Goal: Information Seeking & Learning: Learn about a topic

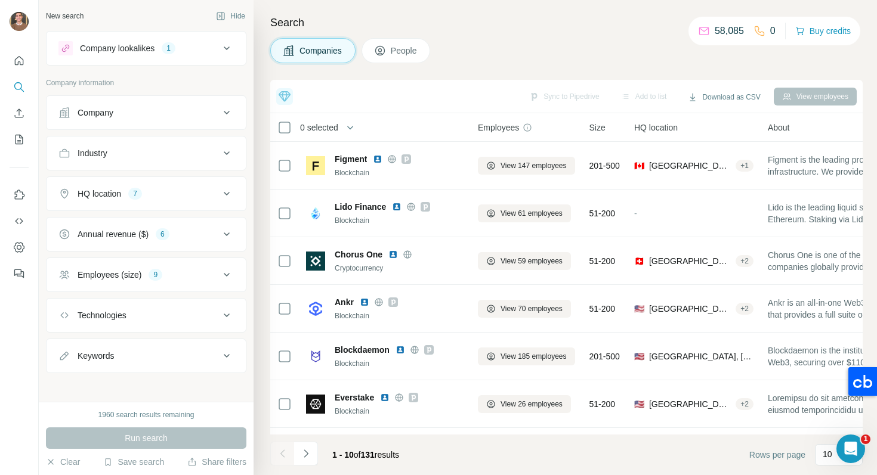
click at [231, 43] on icon at bounding box center [226, 48] width 14 height 14
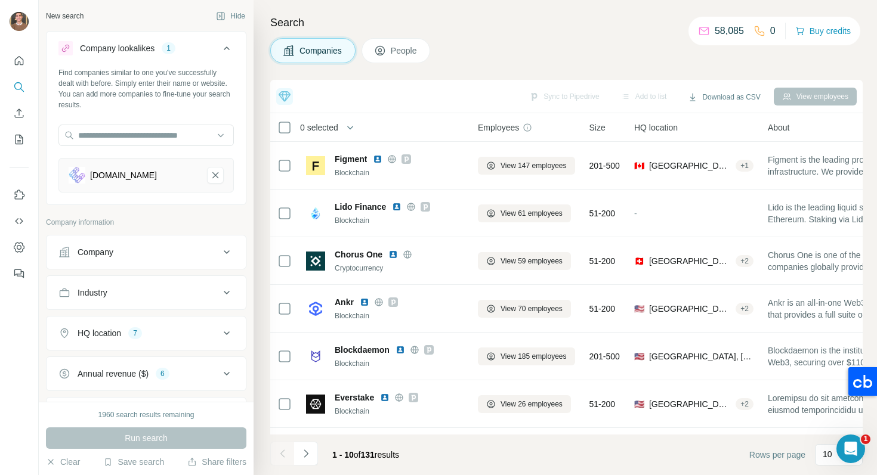
click at [227, 46] on icon at bounding box center [226, 48] width 14 height 14
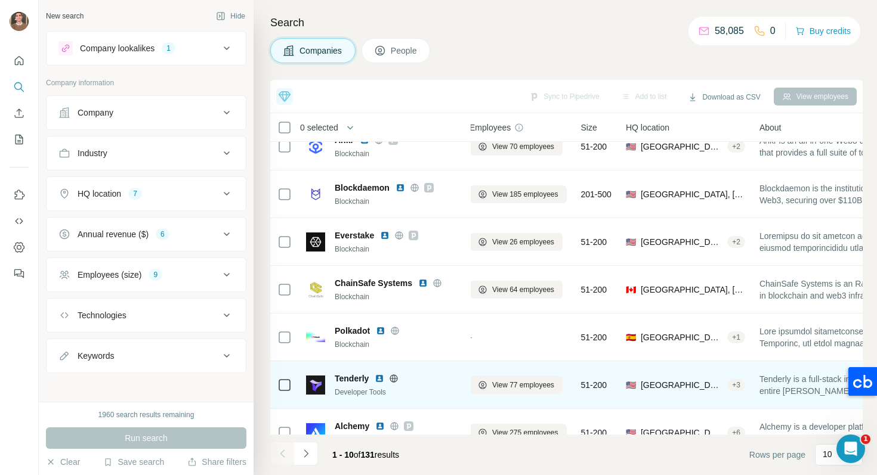
scroll to position [184, 8]
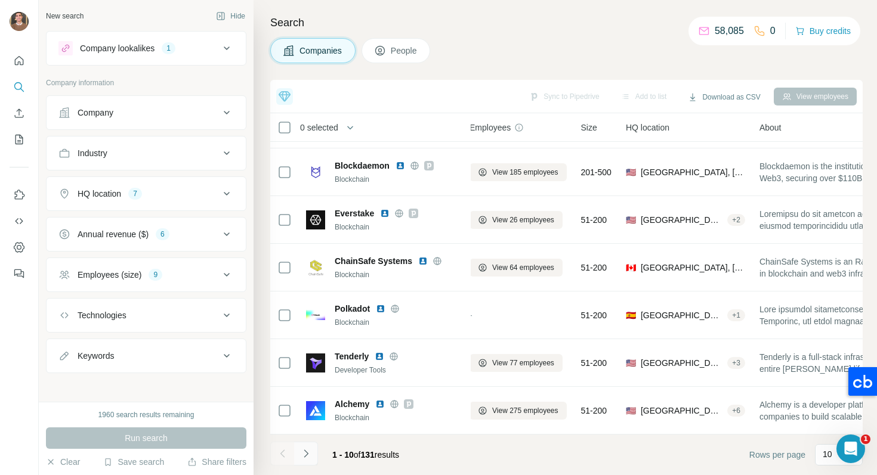
click at [307, 447] on button "Navigate to next page" at bounding box center [306, 454] width 24 height 24
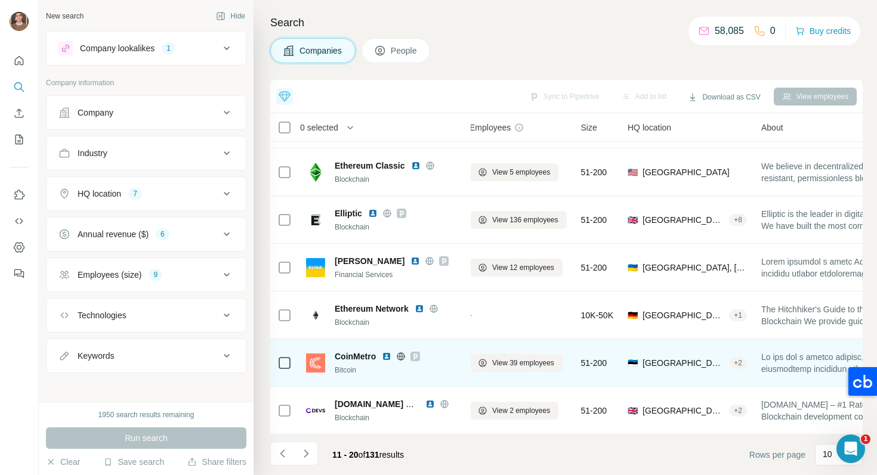
click at [388, 357] on img at bounding box center [387, 357] width 10 height 10
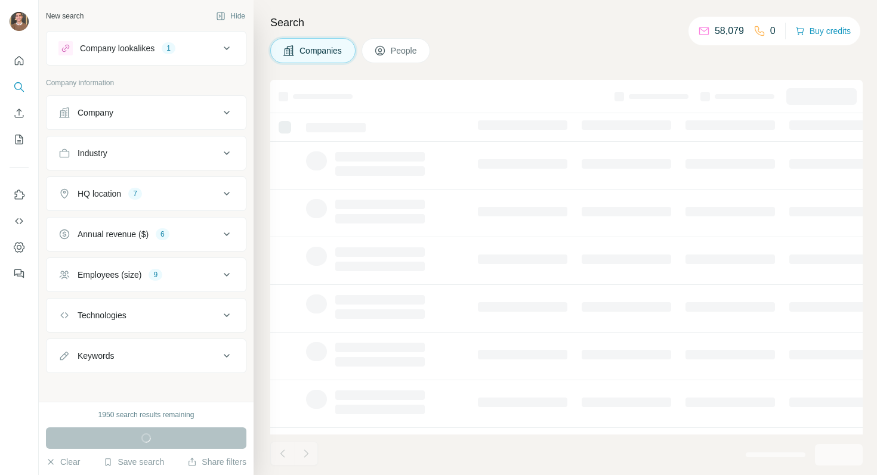
click at [221, 47] on icon at bounding box center [226, 48] width 14 height 14
click at [217, 49] on div "Company lookalikes 1" at bounding box center [138, 48] width 161 height 14
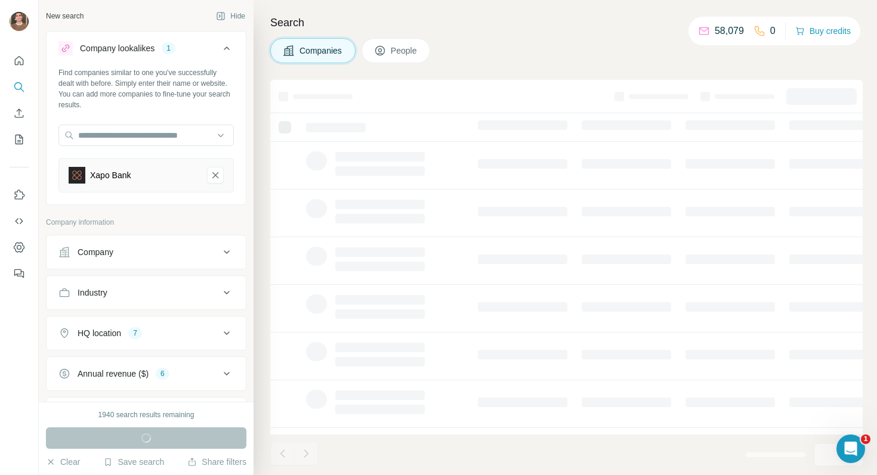
click at [310, 9] on div "Search Companies People" at bounding box center [564, 237] width 623 height 475
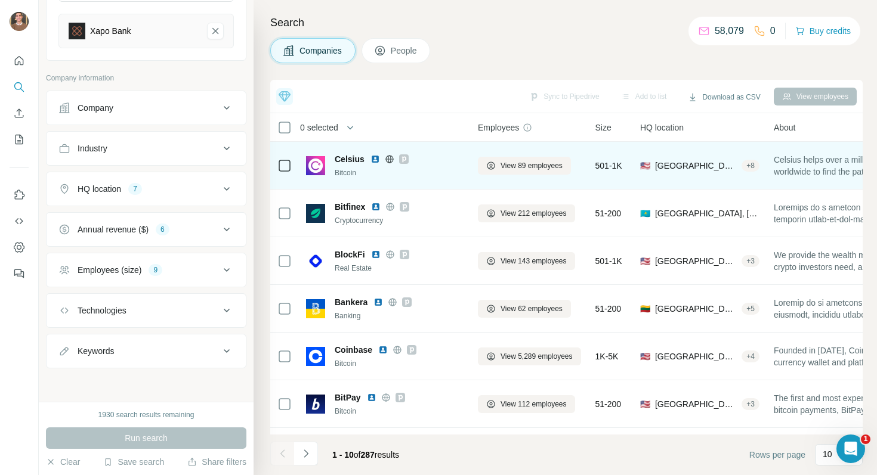
click at [373, 159] on img at bounding box center [375, 159] width 10 height 10
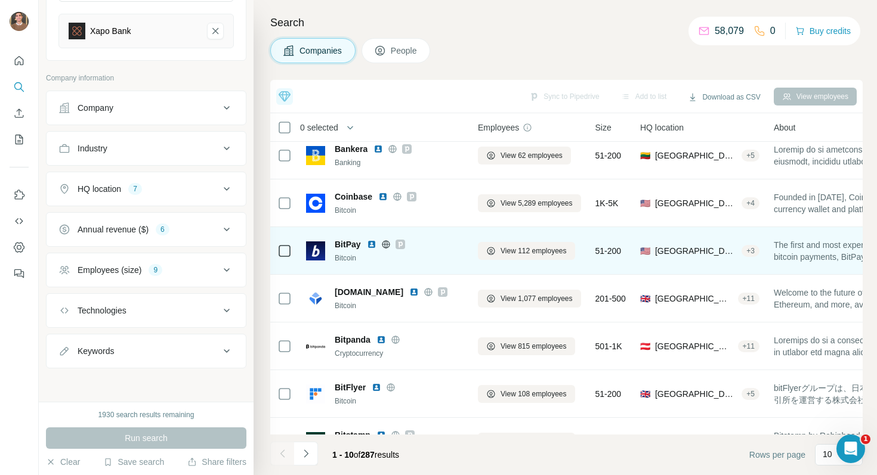
scroll to position [184, 0]
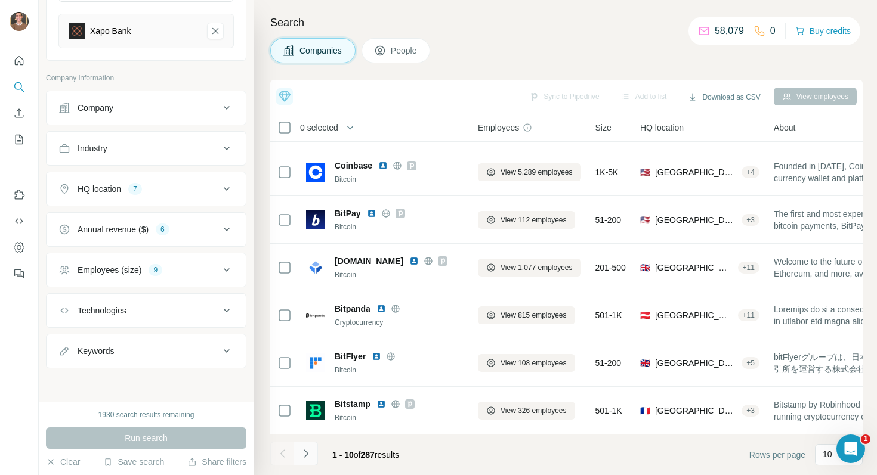
click at [311, 451] on icon "Navigate to next page" at bounding box center [306, 454] width 12 height 12
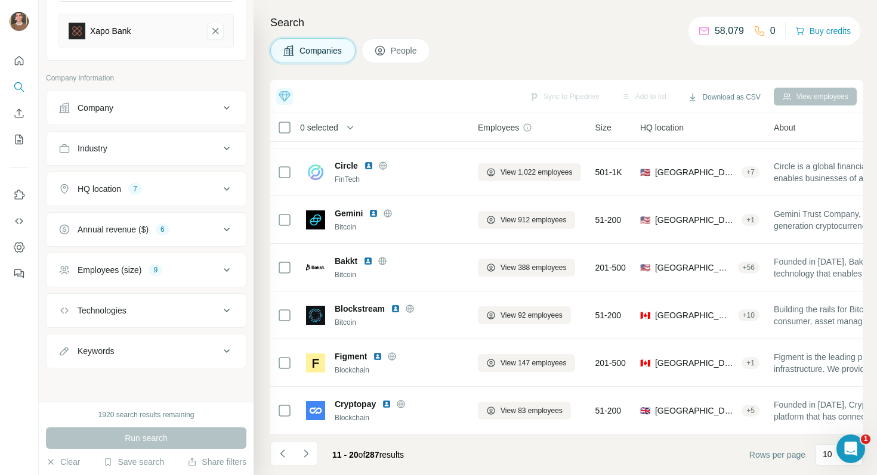
scroll to position [0, 0]
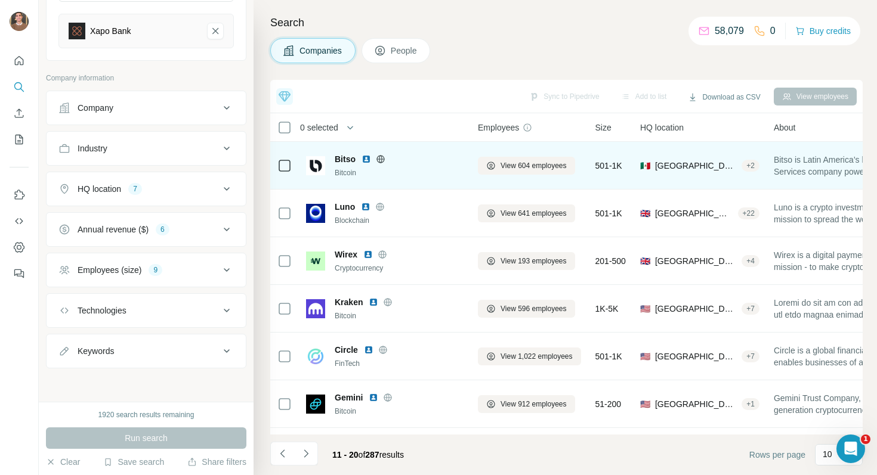
click at [364, 162] on img at bounding box center [366, 159] width 10 height 10
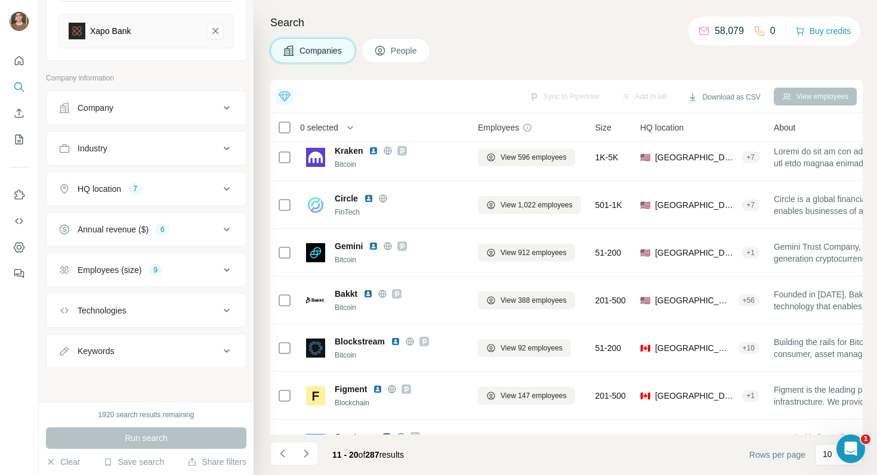
scroll to position [184, 0]
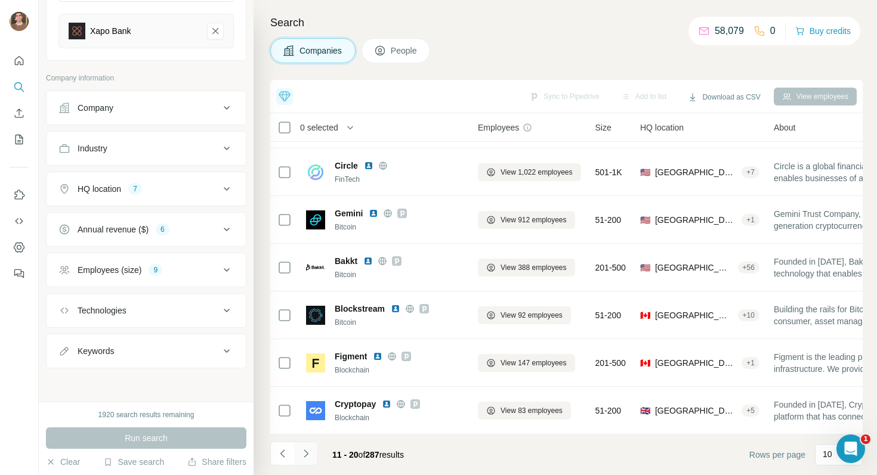
click at [311, 460] on button "Navigate to next page" at bounding box center [306, 454] width 24 height 24
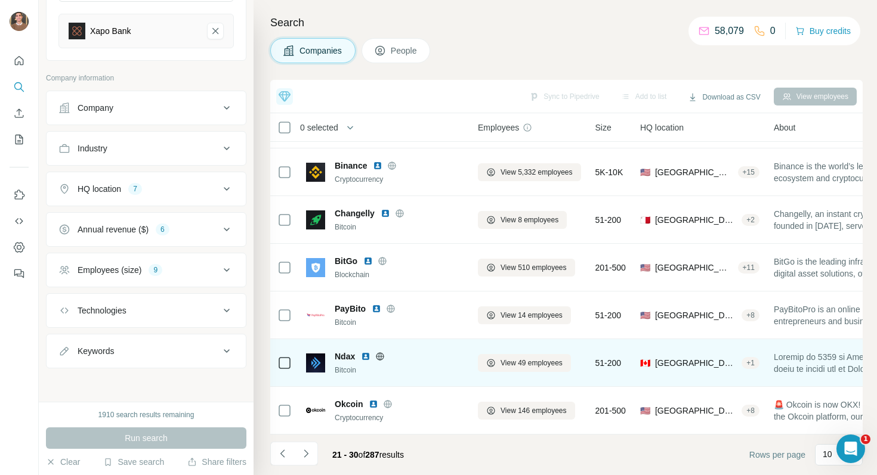
scroll to position [0, 0]
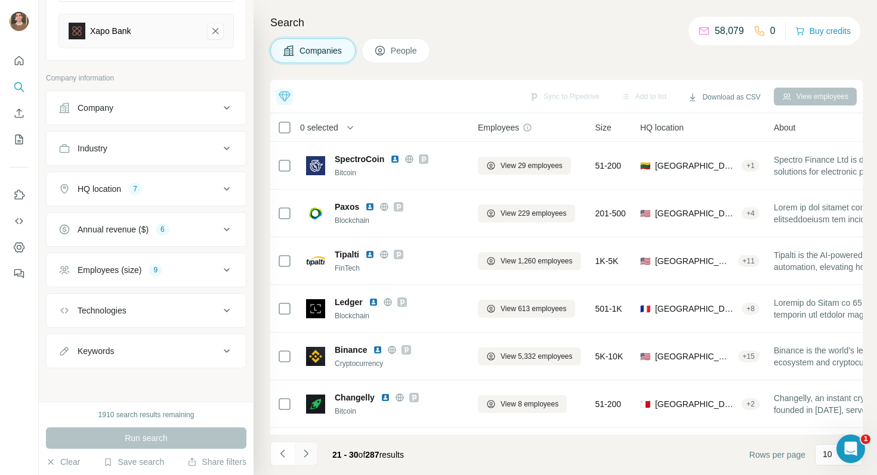
click at [312, 451] on button "Navigate to next page" at bounding box center [306, 454] width 24 height 24
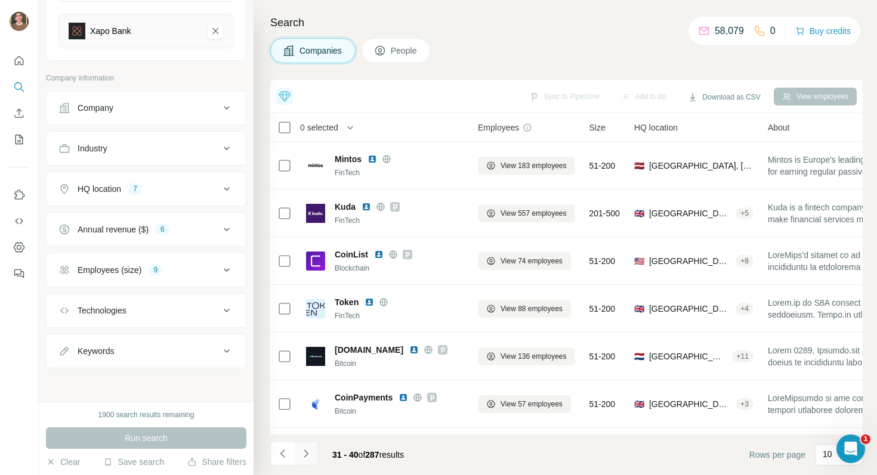
click at [305, 452] on icon "Navigate to next page" at bounding box center [306, 454] width 12 height 12
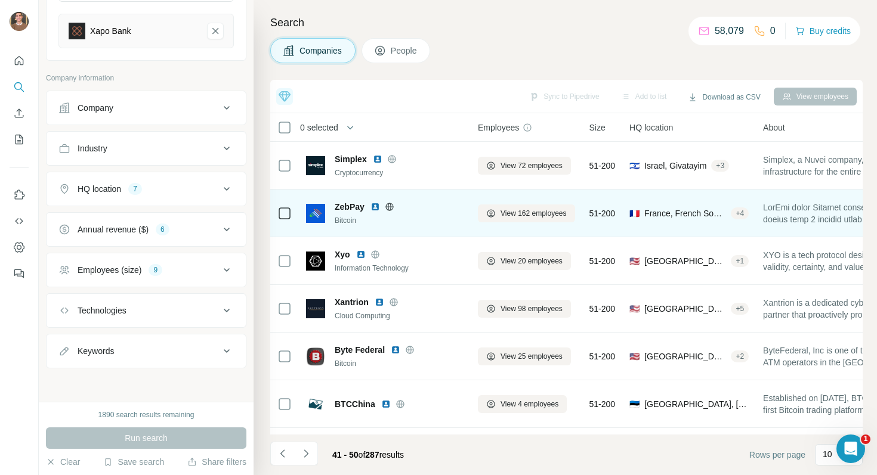
click at [375, 208] on img at bounding box center [375, 207] width 10 height 10
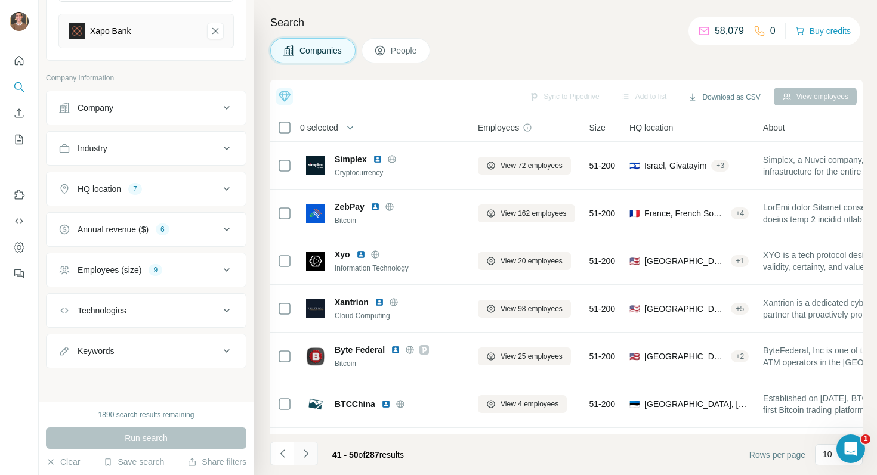
click at [307, 456] on icon "Navigate to next page" at bounding box center [306, 454] width 12 height 12
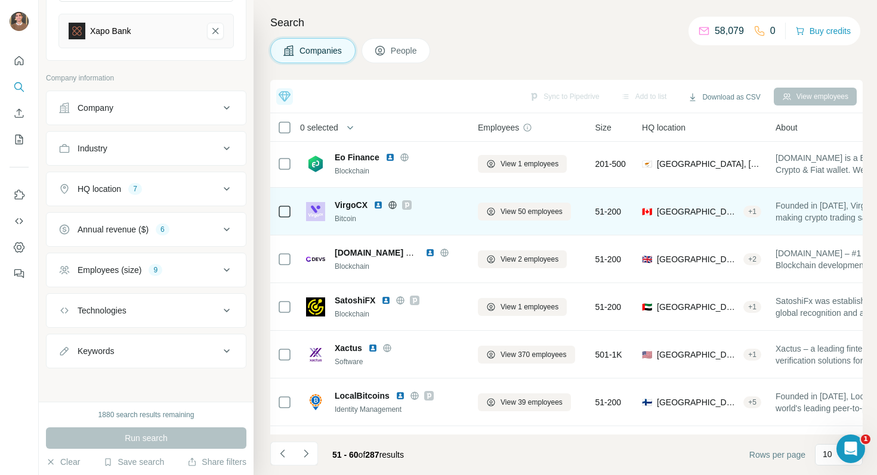
scroll to position [184, 0]
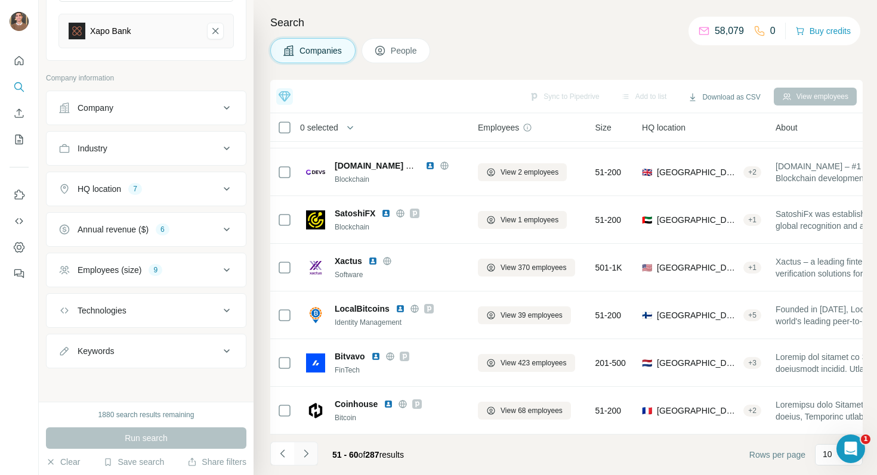
click at [309, 450] on icon "Navigate to next page" at bounding box center [306, 454] width 12 height 12
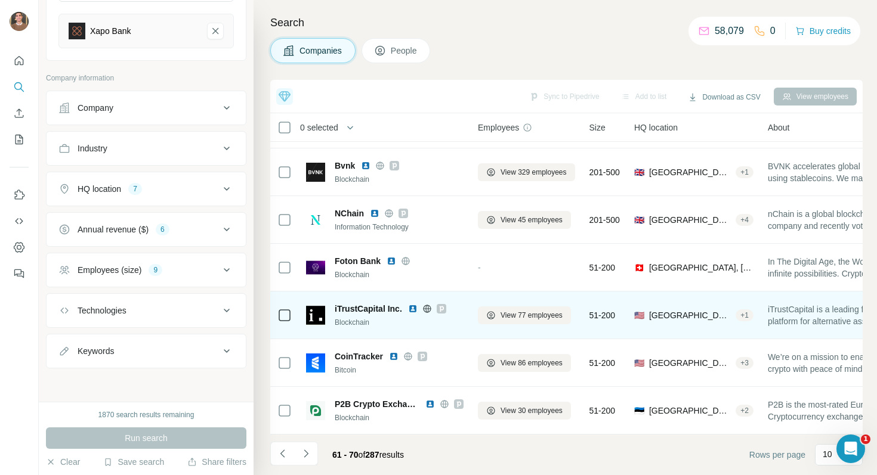
click at [412, 304] on img at bounding box center [413, 309] width 10 height 10
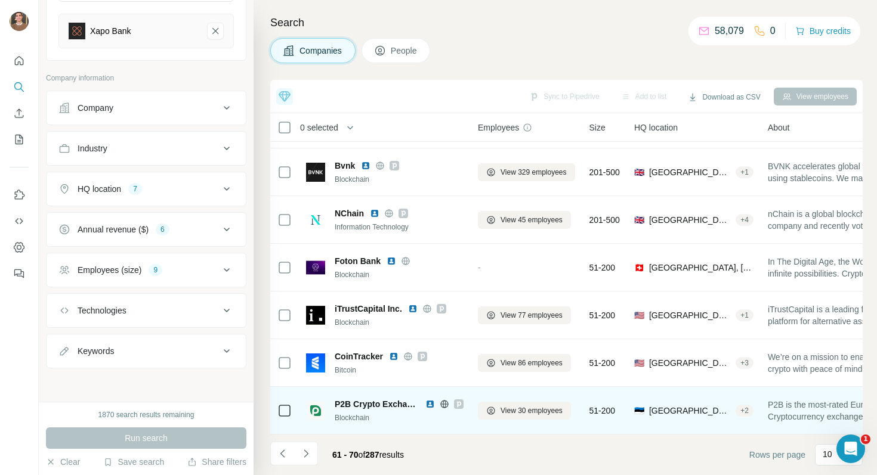
click at [431, 403] on img at bounding box center [430, 405] width 10 height 10
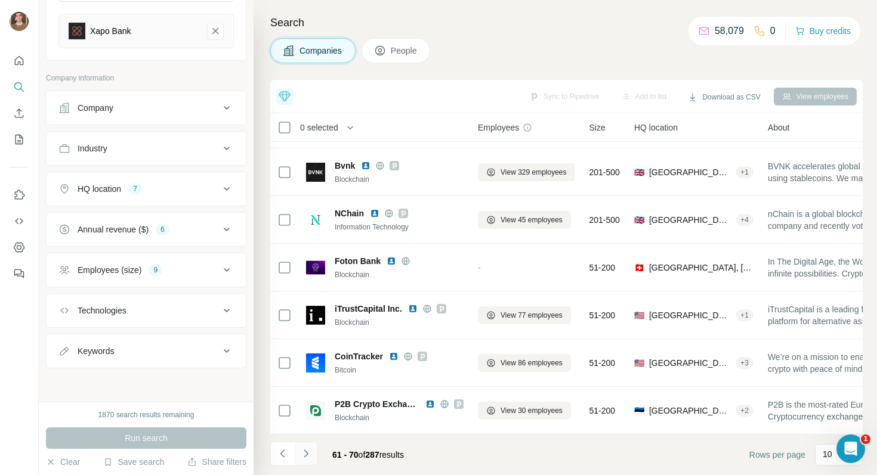
click at [314, 454] on button "Navigate to next page" at bounding box center [306, 454] width 24 height 24
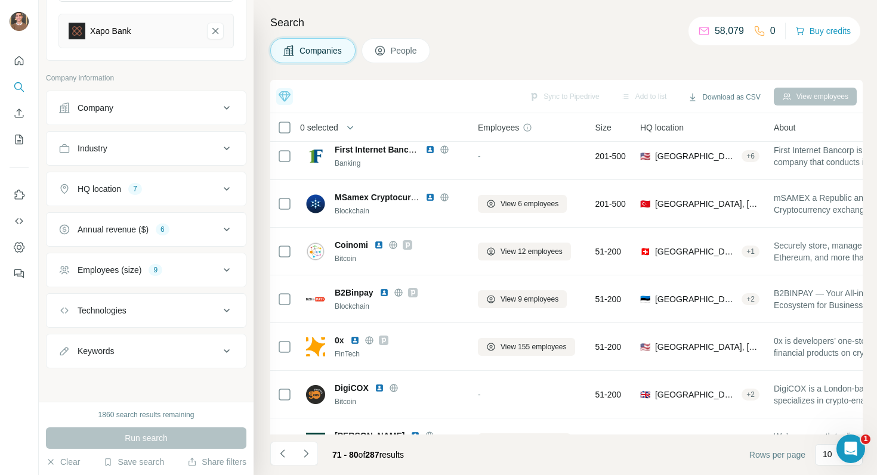
scroll to position [11, 0]
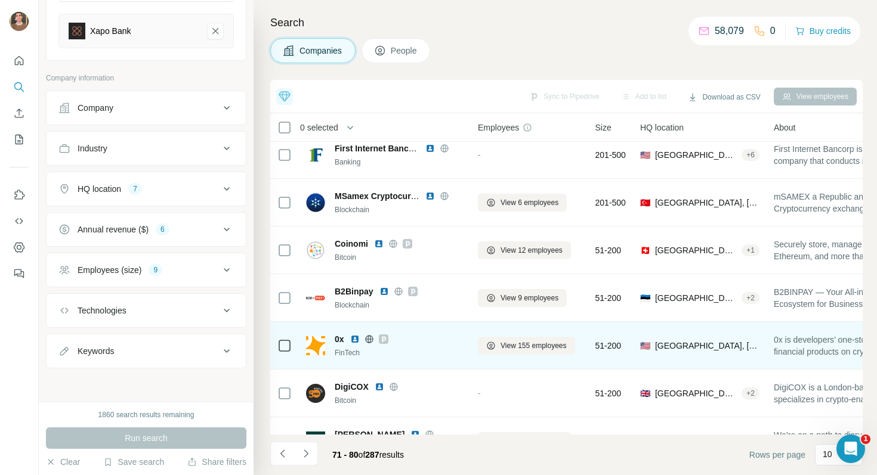
click at [354, 339] on img at bounding box center [355, 340] width 10 height 10
